Goal: Navigation & Orientation: Find specific page/section

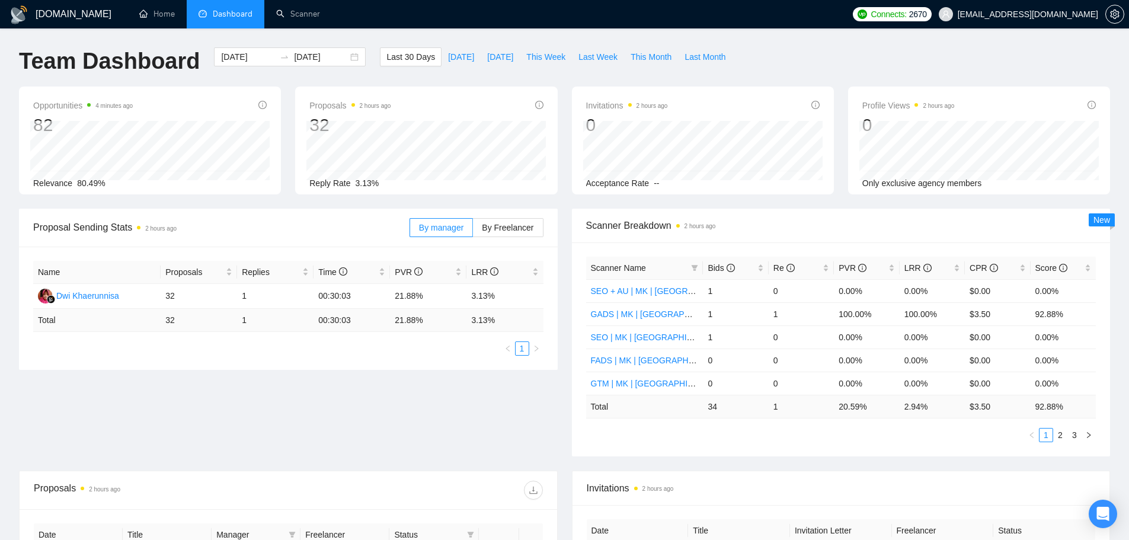
click at [228, 23] on li "Dashboard" at bounding box center [226, 14] width 78 height 28
click at [304, 19] on link "Scanner" at bounding box center [298, 14] width 44 height 10
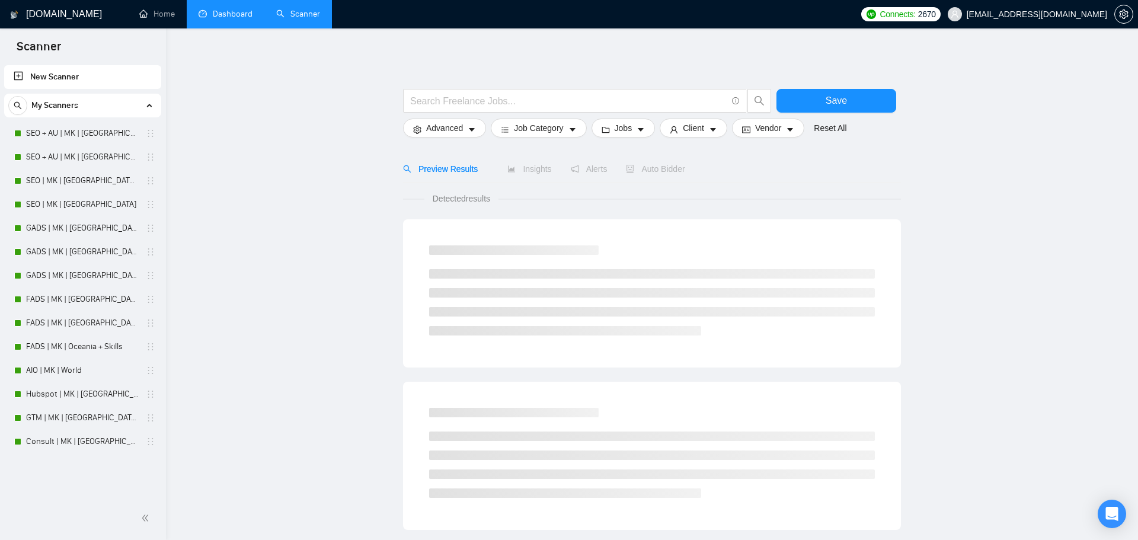
click at [222, 16] on link "Dashboard" at bounding box center [226, 14] width 54 height 10
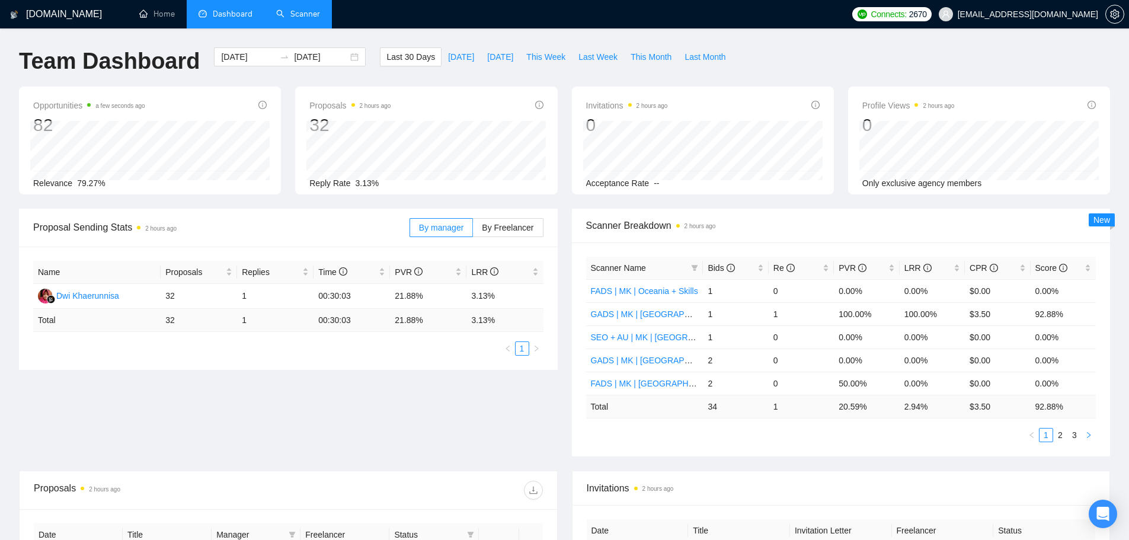
click at [1084, 435] on button "button" at bounding box center [1089, 435] width 14 height 14
click at [1030, 437] on icon "left" at bounding box center [1032, 435] width 7 height 7
click at [1087, 435] on icon "right" at bounding box center [1088, 435] width 7 height 7
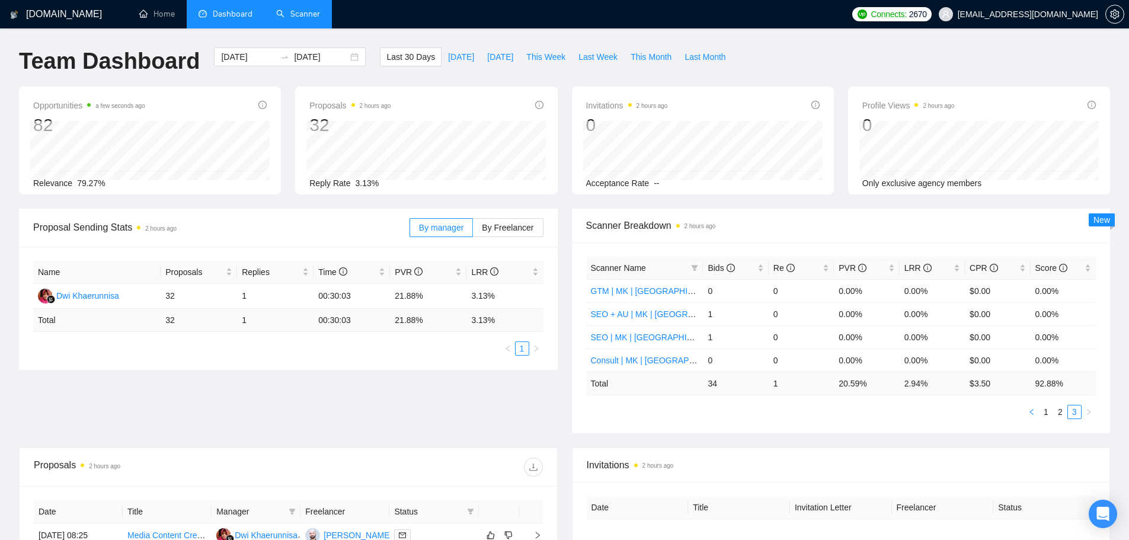
click at [1028, 413] on button "button" at bounding box center [1032, 412] width 14 height 14
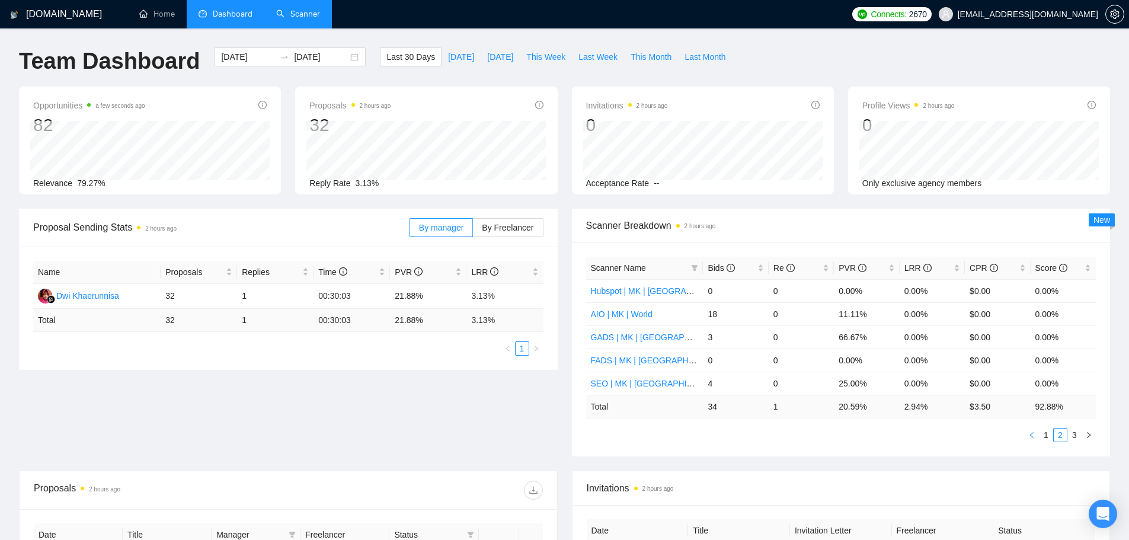
click at [1028, 413] on td "$ 3.50" at bounding box center [997, 406] width 65 height 23
click at [1036, 442] on button "button" at bounding box center [1032, 435] width 14 height 14
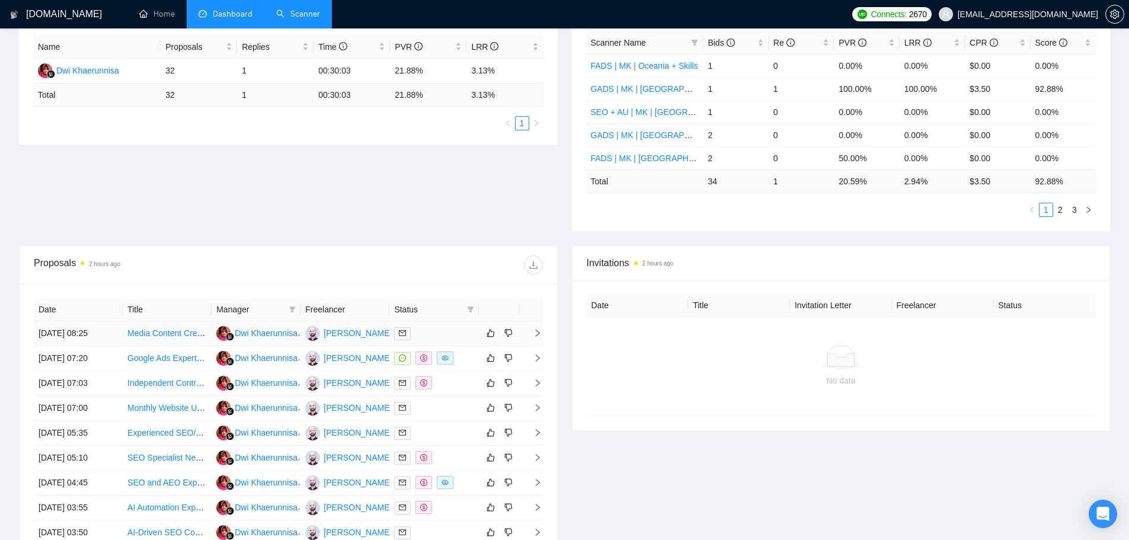
scroll to position [123, 0]
